Goal: Navigation & Orientation: Find specific page/section

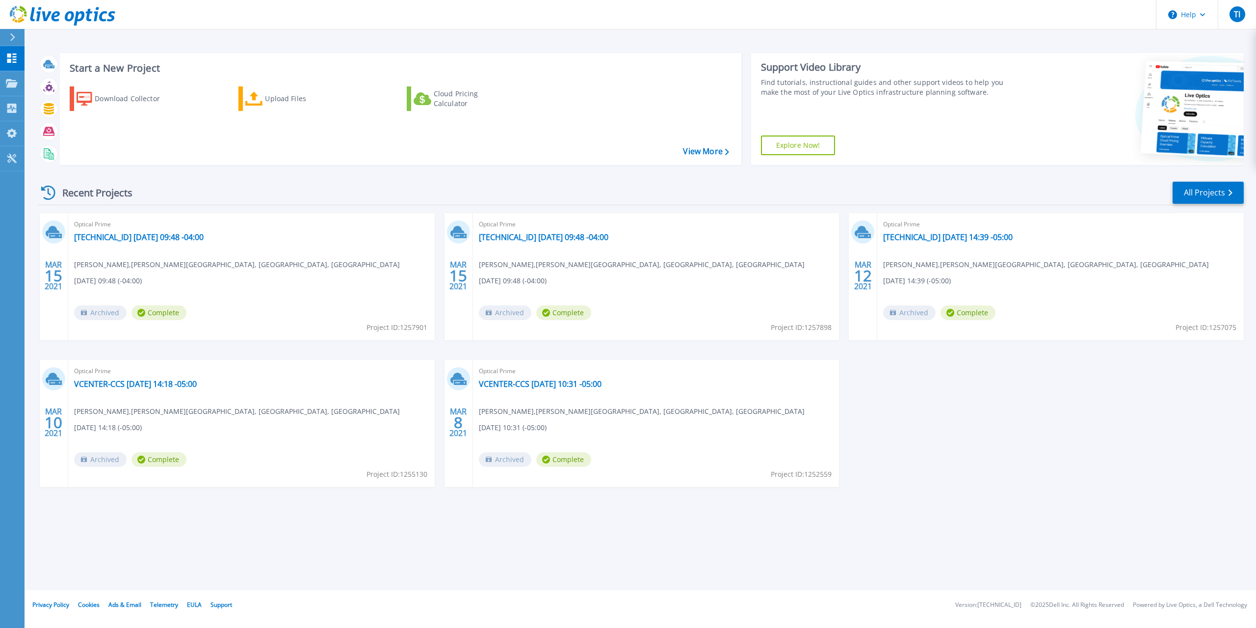
click at [99, 315] on span "Archived" at bounding box center [100, 312] width 52 height 15
click at [713, 150] on link "View More" at bounding box center [706, 151] width 46 height 9
